Goal: Information Seeking & Learning: Understand process/instructions

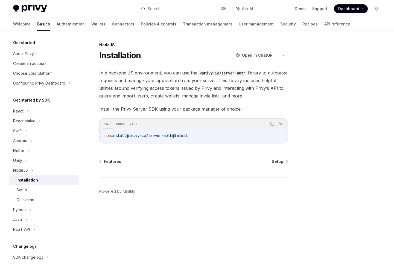
click at [287, 163] on div "Features Setup" at bounding box center [193, 161] width 189 height 5
click at [281, 163] on span "Setup" at bounding box center [277, 161] width 11 height 5
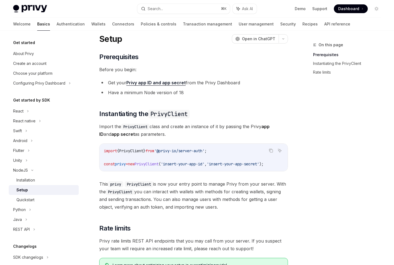
scroll to position [17, 0]
click at [159, 164] on span "PrivyClient" at bounding box center [147, 163] width 24 height 5
copy span "PrivyClient"
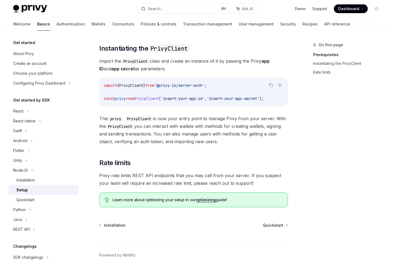
scroll to position [107, 0]
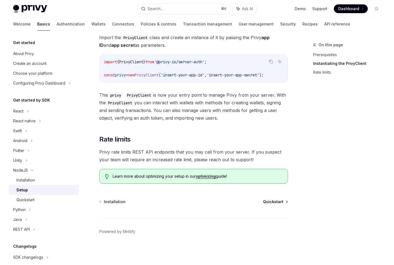
click at [271, 201] on span "Quickstart" at bounding box center [273, 201] width 20 height 5
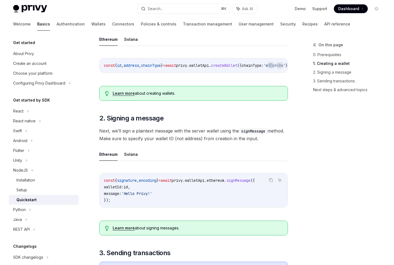
scroll to position [274, 0]
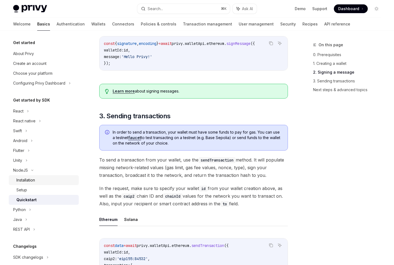
click at [37, 179] on div "Installation" at bounding box center [45, 180] width 59 height 7
type textarea "*"
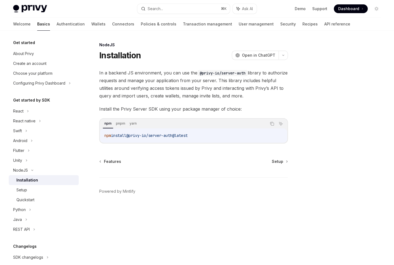
click at [176, 88] on span "In a backend JS environment, you can use the @privy-io/server-auth library to a…" at bounding box center [193, 84] width 189 height 31
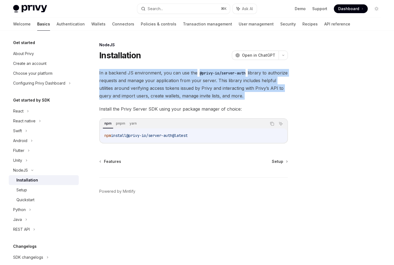
click at [176, 88] on span "In a backend JS environment, you can use the @privy-io/server-auth library to a…" at bounding box center [193, 84] width 189 height 31
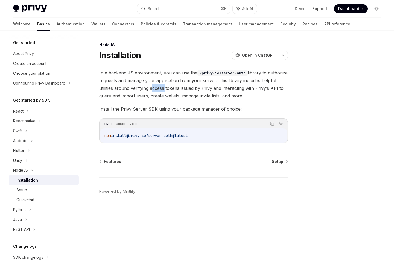
click at [176, 88] on span "In a backend JS environment, you can use the @privy-io/server-auth library to a…" at bounding box center [193, 84] width 189 height 31
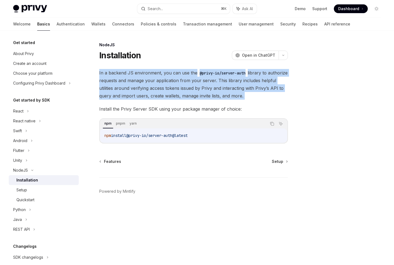
click at [176, 88] on span "In a backend JS environment, you can use the @privy-io/server-auth library to a…" at bounding box center [193, 84] width 189 height 31
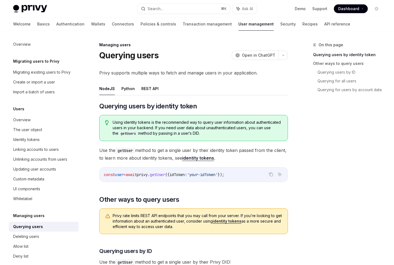
click at [147, 126] on span "Using identity tokens is the recommended way to query user information about au…" at bounding box center [198, 128] width 170 height 17
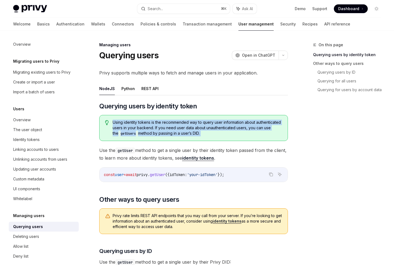
click at [147, 126] on span "Using identity tokens is the recommended way to query user information about au…" at bounding box center [198, 128] width 170 height 17
click at [150, 128] on span "Using identity tokens is the recommended way to query user information about au…" at bounding box center [198, 128] width 170 height 17
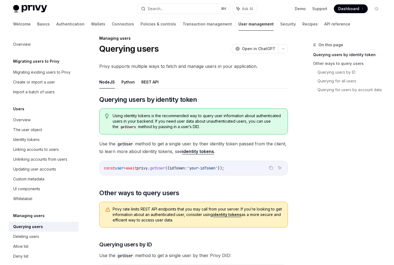
scroll to position [7, 0]
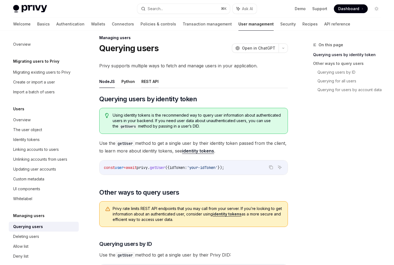
click at [145, 83] on button "REST API" at bounding box center [149, 81] width 17 height 13
type textarea "*"
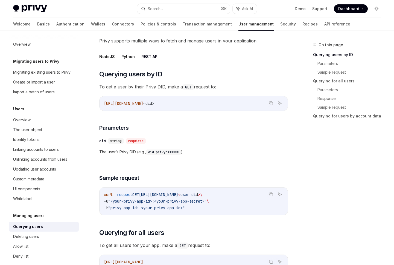
scroll to position [28, 0]
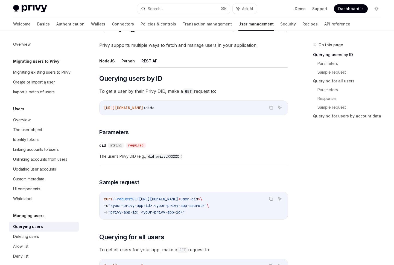
click at [143, 109] on span "https://auth.privy.io/api/v1/users/" at bounding box center [123, 107] width 39 height 5
click at [134, 89] on span "To get a user by their Privy DID, make a GET request to:" at bounding box center [193, 91] width 189 height 8
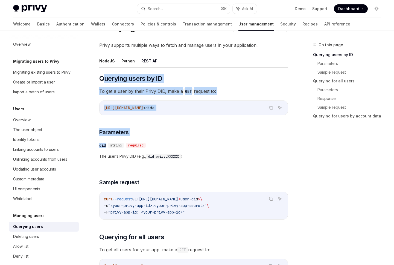
drag, startPoint x: 103, startPoint y: 76, endPoint x: 211, endPoint y: 139, distance: 125.5
click at [209, 114] on div "https://auth.privy.io/api/v1/users/ <did>" at bounding box center [194, 108] width 188 height 14
drag, startPoint x: 207, startPoint y: 112, endPoint x: 98, endPoint y: 78, distance: 113.8
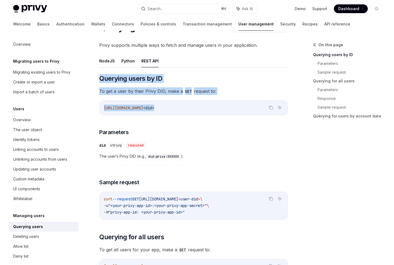
copy div "​ Querying users by ID To get a user by their Privy DID, make a GET request to:…"
click at [143, 109] on span "https://auth.privy.io/api/v1/users/" at bounding box center [123, 107] width 39 height 5
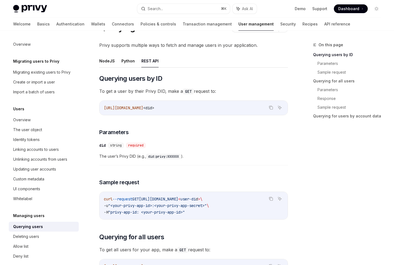
drag, startPoint x: 184, startPoint y: 107, endPoint x: 98, endPoint y: 97, distance: 86.2
copy span "https://auth.privy.io/api/v1/users/"
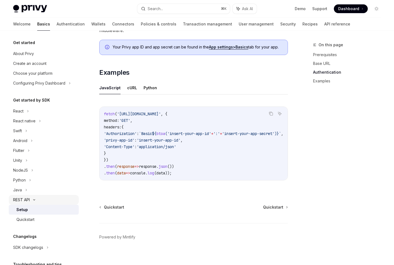
scroll to position [8, 0]
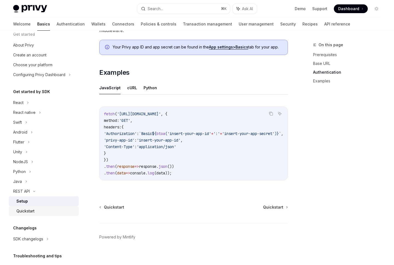
click at [44, 212] on div "Quickstart" at bounding box center [45, 211] width 59 height 7
type textarea "*"
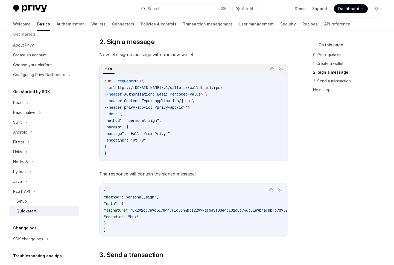
scroll to position [470, 0]
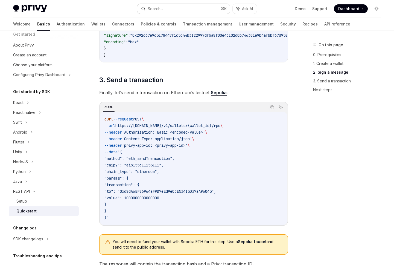
click at [192, 11] on button "Search... ⌘ K" at bounding box center [183, 9] width 93 height 10
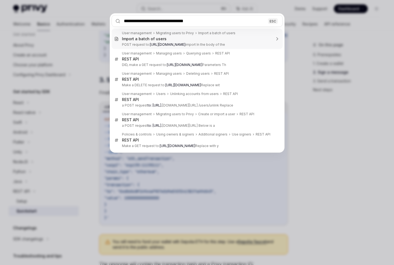
type input "**********"
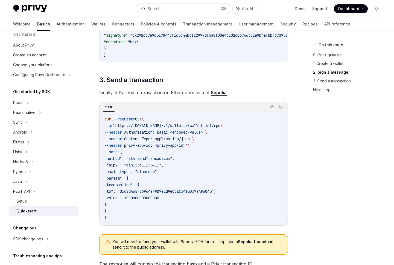
type textarea "*"
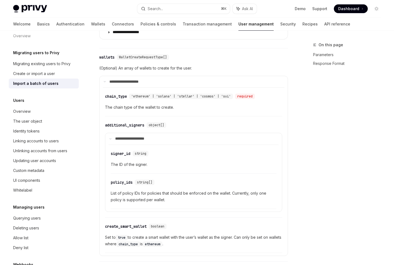
scroll to position [31, 0]
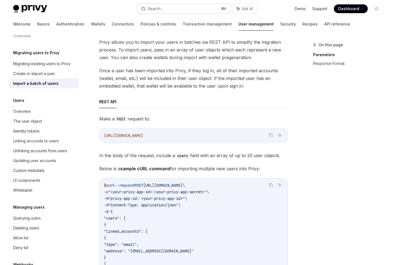
click at [180, 5] on button "Search... ⌘ K" at bounding box center [183, 9] width 93 height 10
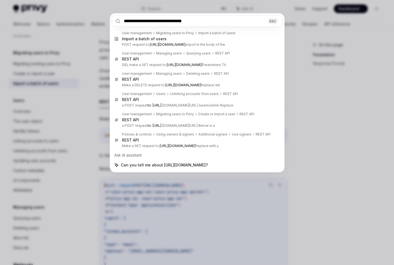
type input "**********"
click at [316, 118] on div "**********" at bounding box center [197, 132] width 394 height 265
